Goal: Navigation & Orientation: Find specific page/section

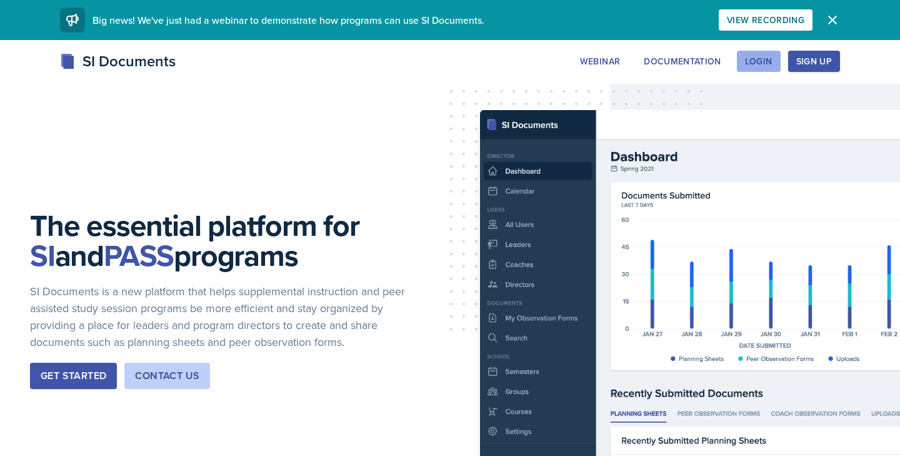
click at [742, 60] on button "Login" at bounding box center [759, 61] width 44 height 21
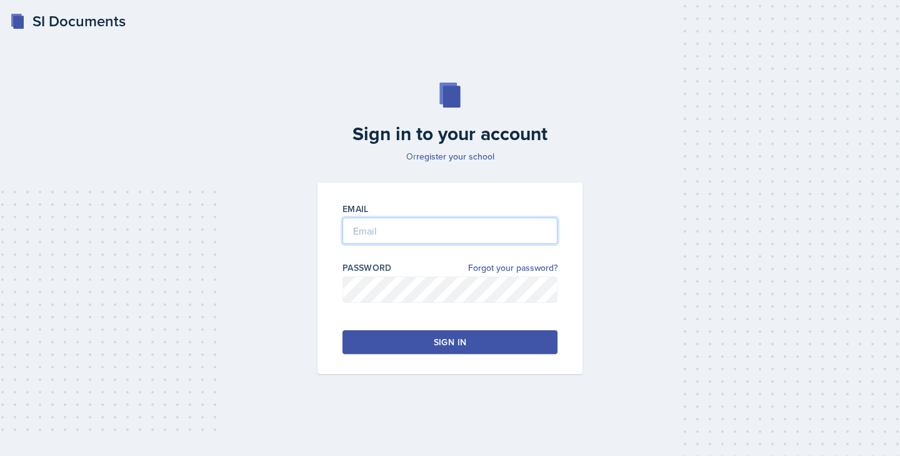
type input "[EMAIL_ADDRESS][DOMAIN_NAME]"
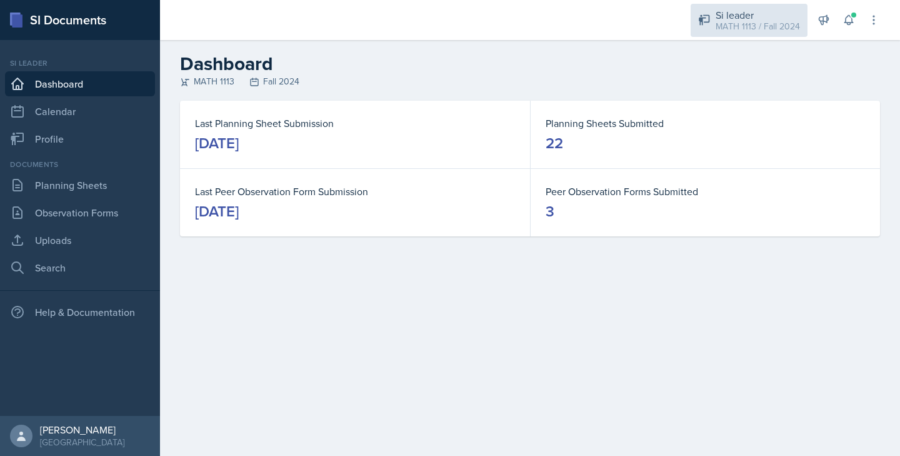
click at [747, 14] on div "Si leader" at bounding box center [758, 14] width 84 height 15
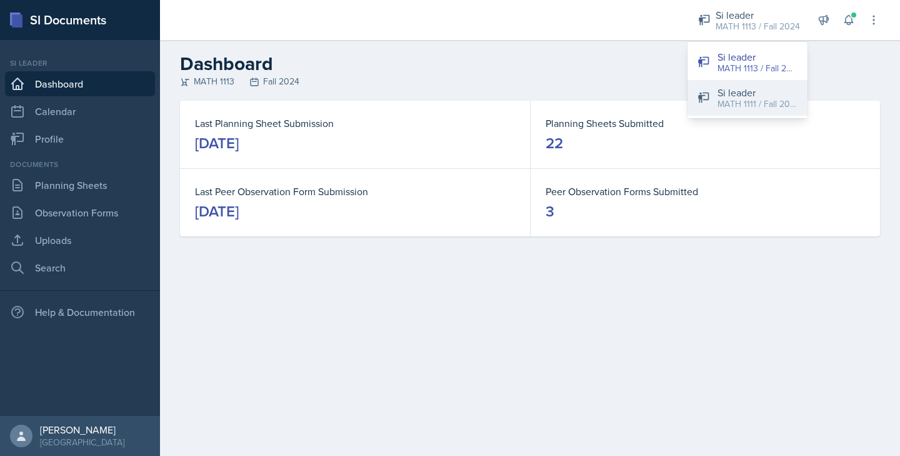
click at [728, 106] on div "MATH 1111 / Fall 2025" at bounding box center [757, 103] width 80 height 13
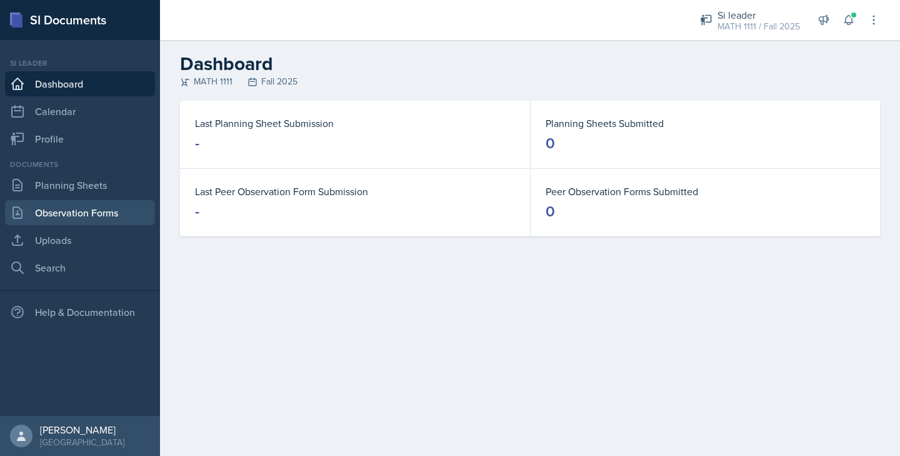
click at [127, 219] on link "Observation Forms" at bounding box center [80, 212] width 150 height 25
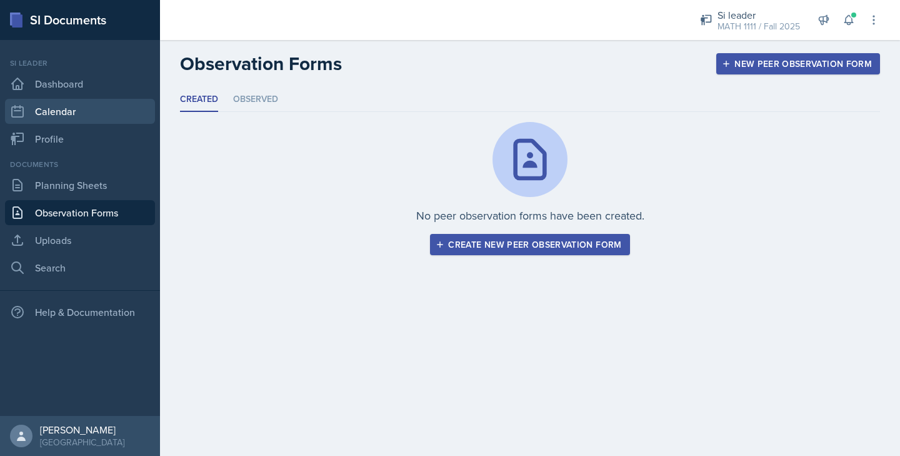
click at [107, 117] on link "Calendar" at bounding box center [80, 111] width 150 height 25
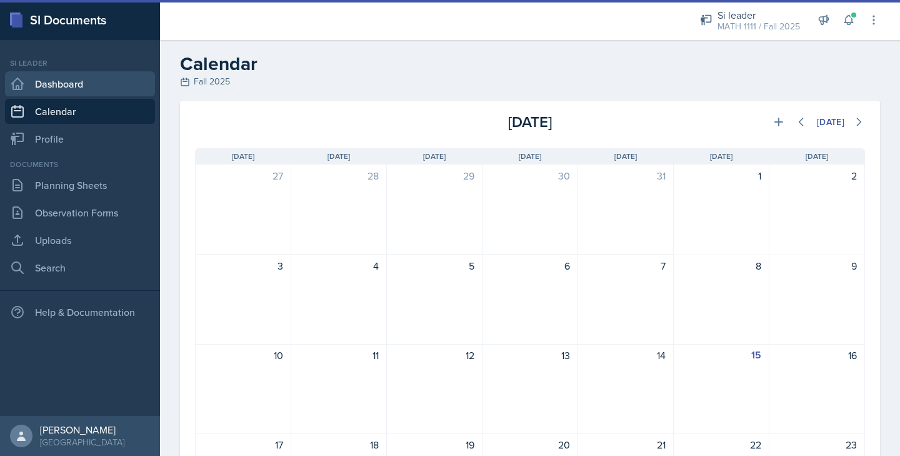
click at [115, 88] on link "Dashboard" at bounding box center [80, 83] width 150 height 25
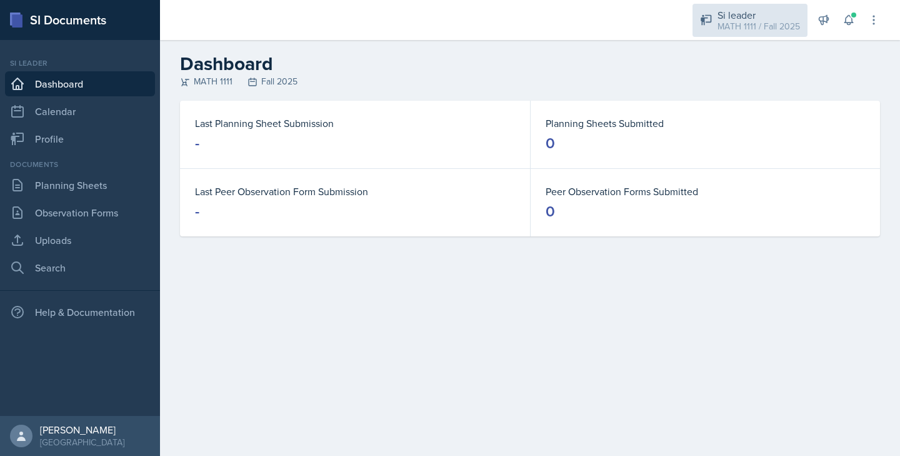
click at [754, 12] on div "Si leader" at bounding box center [758, 14] width 82 height 15
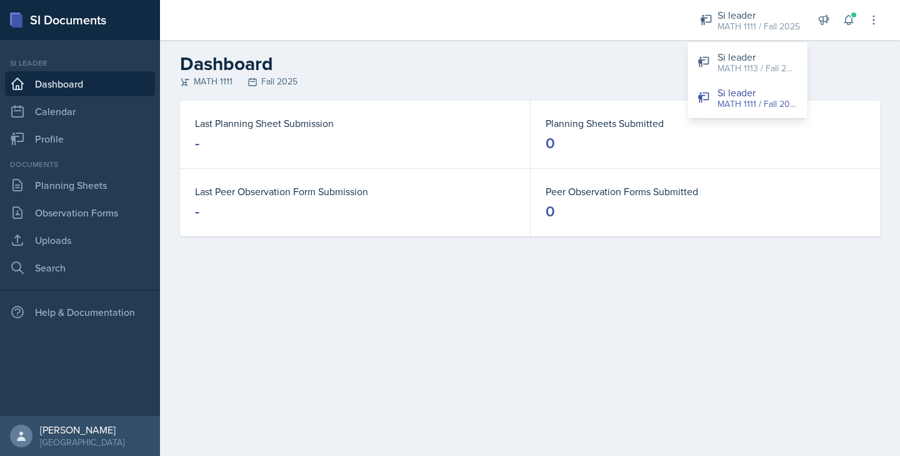
click at [614, 91] on header "Dashboard MATH 1111 Fall 2025" at bounding box center [530, 70] width 740 height 61
